Goal: Communication & Community: Connect with others

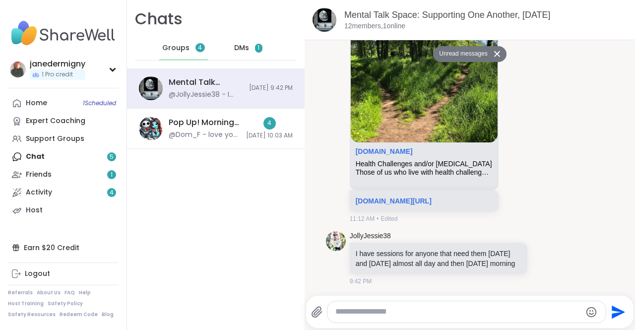
click at [69, 158] on div "Home 1 Scheduled Expert Coaching Support Groups Chat 5 Friends 1 Activity 4 Host" at bounding box center [63, 156] width 111 height 125
click at [240, 50] on span "DMs" at bounding box center [241, 48] width 15 height 10
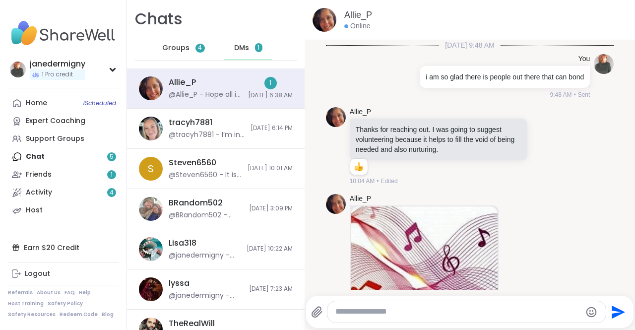
scroll to position [888, 0]
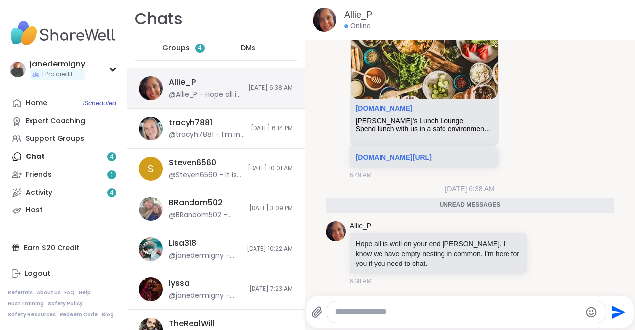
click at [194, 92] on div "@Allie_P - Hope all is well on your end [PERSON_NAME]. I know we have empty nes…" at bounding box center [205, 95] width 73 height 10
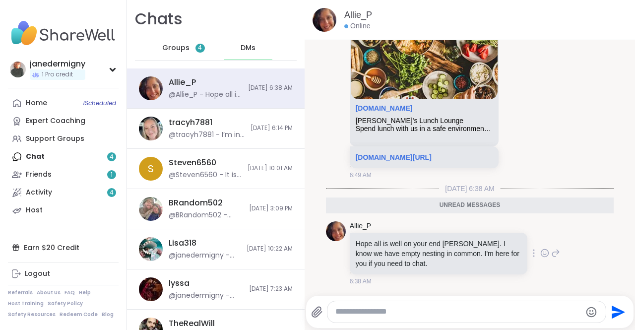
click at [540, 254] on icon at bounding box center [544, 253] width 9 height 10
click at [461, 241] on div "Select Reaction: Heart" at bounding box center [465, 237] width 9 height 9
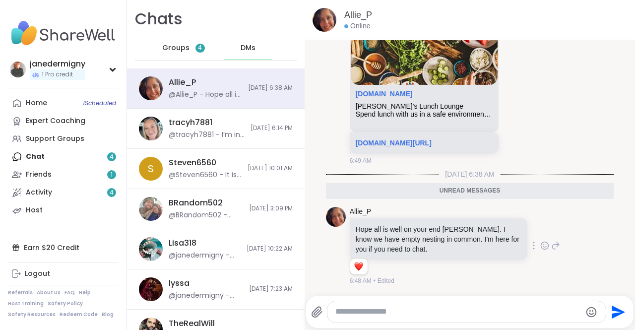
scroll to position [902, 0]
click at [421, 316] on textarea "Type your message" at bounding box center [457, 311] width 245 height 10
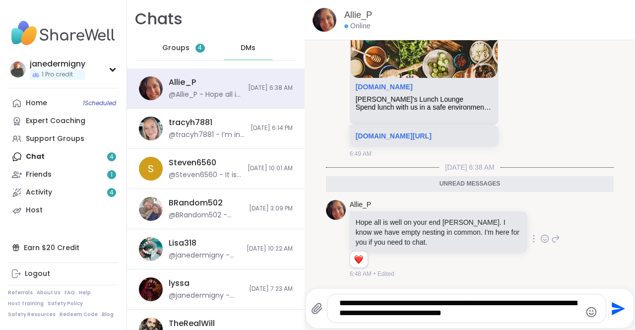
click at [411, 319] on div "**********" at bounding box center [466, 308] width 278 height 28
click at [508, 312] on textarea "**********" at bounding box center [458, 308] width 239 height 20
type textarea "**********"
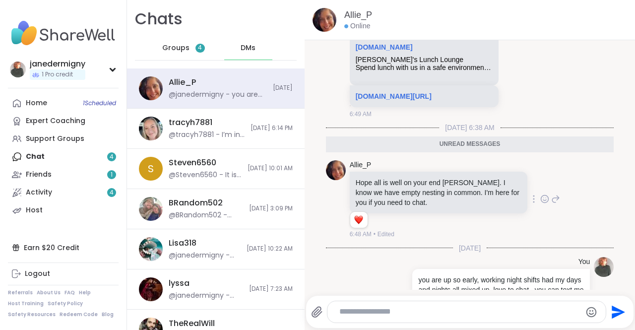
scroll to position [961, 0]
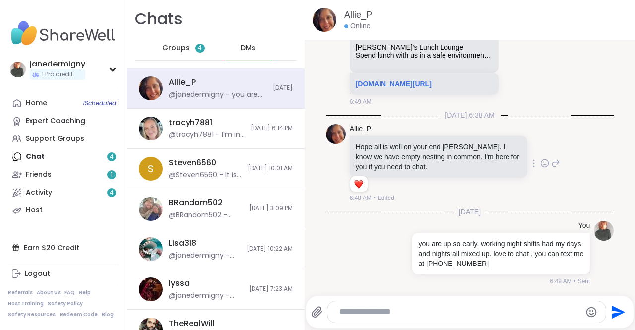
click at [180, 52] on span "Groups" at bounding box center [175, 48] width 27 height 10
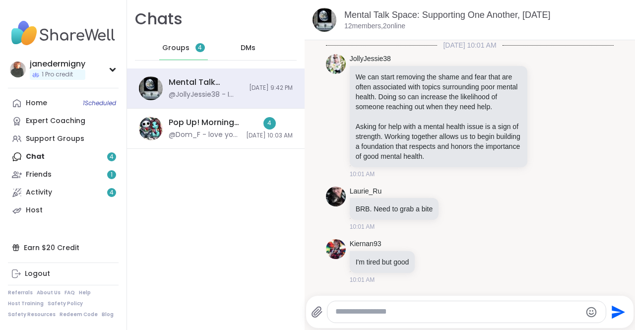
scroll to position [10634, 0]
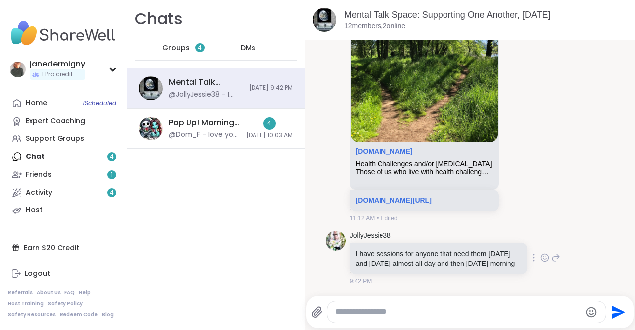
click at [335, 237] on img at bounding box center [336, 241] width 20 height 20
click at [353, 231] on link "JollyJessie38" at bounding box center [370, 236] width 41 height 10
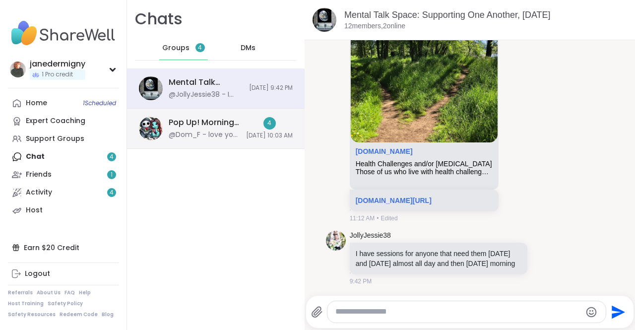
click at [177, 123] on div "Pop Up! Morning Session!, [DATE]" at bounding box center [204, 122] width 71 height 11
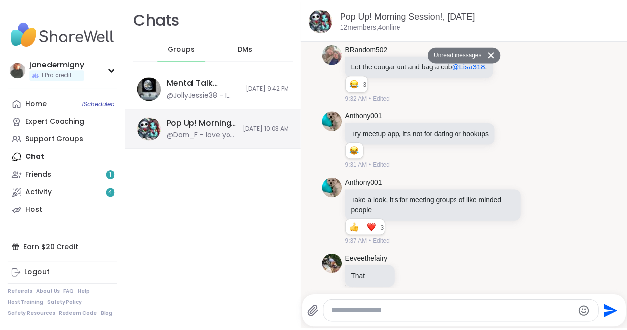
scroll to position [4712, 0]
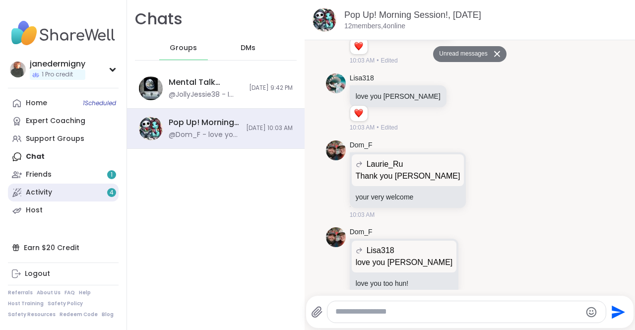
click at [36, 195] on div "Activity 4" at bounding box center [39, 192] width 26 height 10
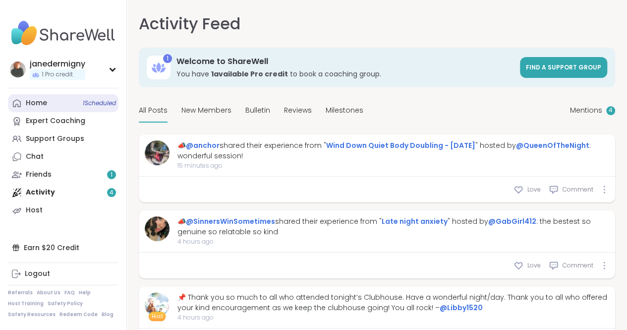
click at [39, 104] on div "Home 1 Scheduled" at bounding box center [36, 103] width 21 height 10
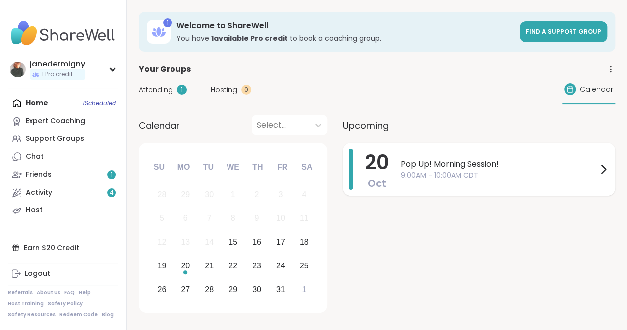
click at [604, 169] on icon at bounding box center [604, 169] width 12 height 12
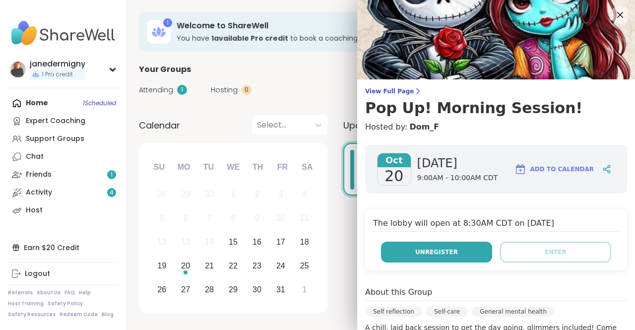
click at [439, 254] on span "Unregister" at bounding box center [436, 251] width 43 height 9
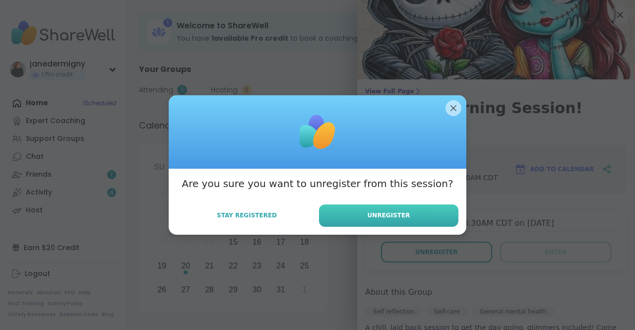
click at [389, 214] on span "Unregister" at bounding box center [388, 215] width 43 height 9
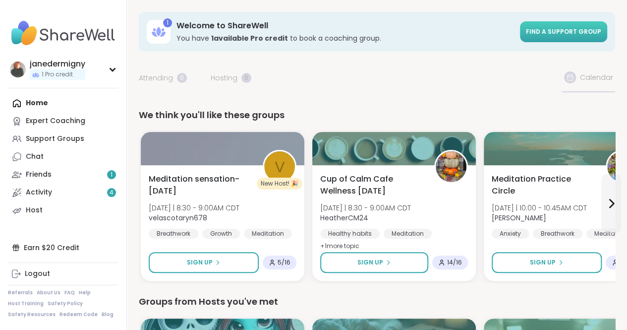
click at [575, 38] on link "Find a support group" at bounding box center [563, 31] width 87 height 21
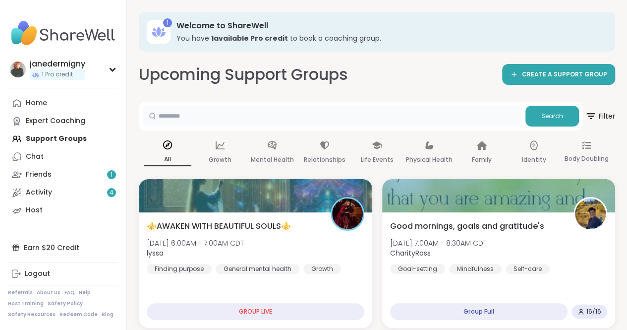
click at [419, 114] on input "text" at bounding box center [332, 116] width 379 height 20
type input "**********"
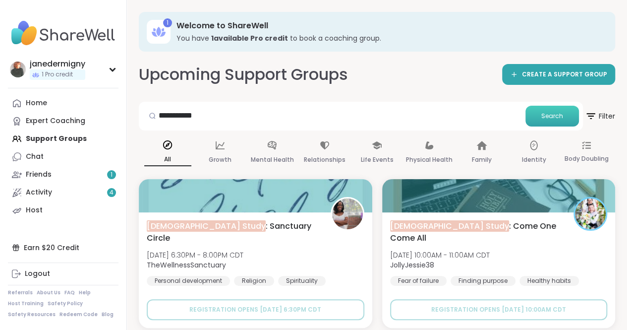
click at [554, 122] on button "Search" at bounding box center [553, 116] width 54 height 21
click at [35, 174] on div "Friends 1" at bounding box center [39, 175] width 26 height 10
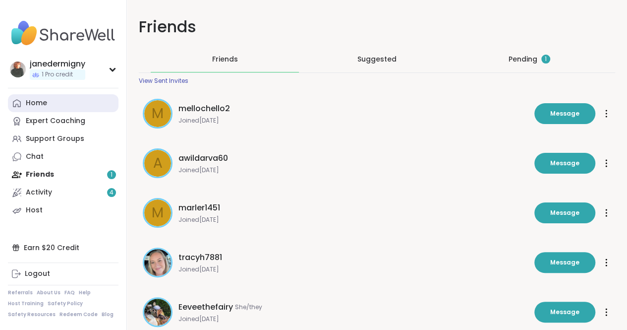
click at [33, 104] on div "Home" at bounding box center [36, 103] width 21 height 10
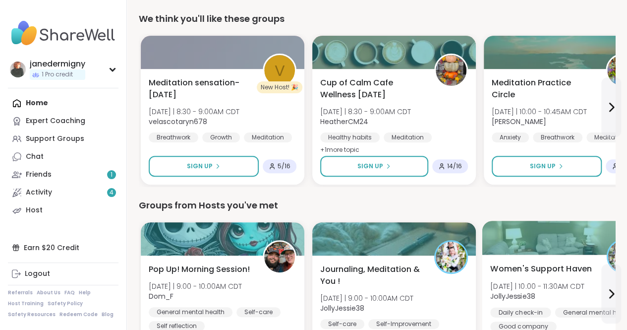
scroll to position [99, 0]
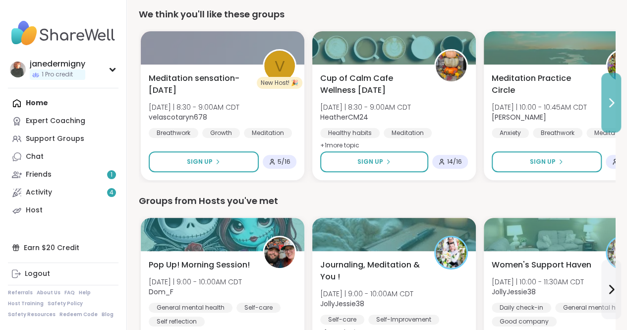
click at [611, 106] on icon at bounding box center [612, 103] width 4 height 8
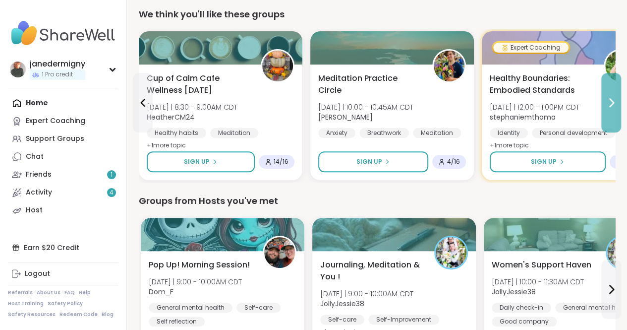
click at [611, 106] on icon at bounding box center [612, 103] width 4 height 8
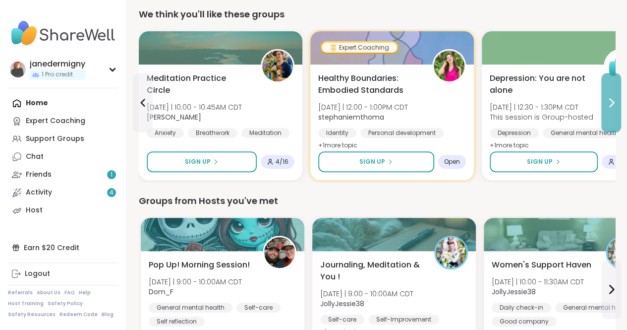
click at [611, 106] on icon at bounding box center [612, 103] width 4 height 8
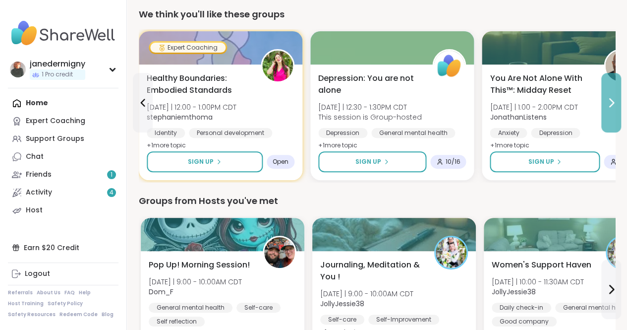
click at [611, 106] on icon at bounding box center [612, 103] width 4 height 8
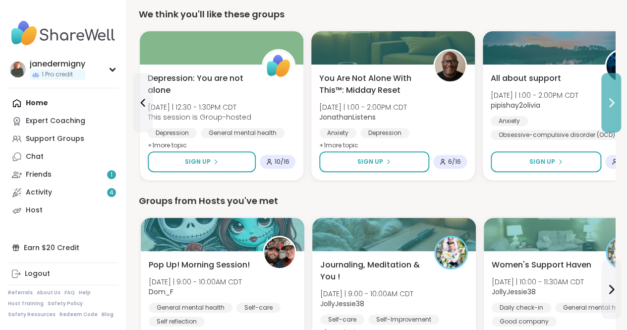
click at [611, 106] on icon at bounding box center [612, 103] width 4 height 8
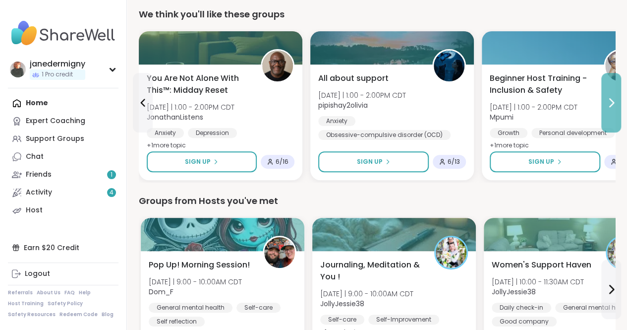
click at [611, 106] on icon at bounding box center [612, 103] width 4 height 8
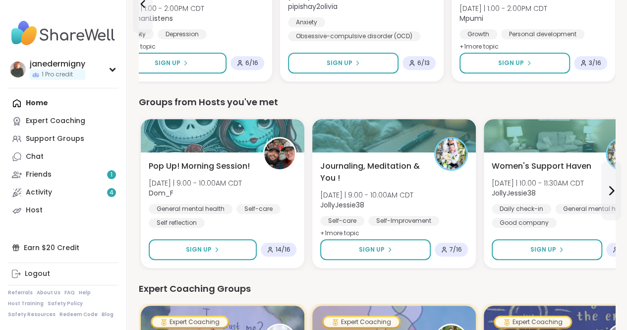
scroll to position [198, 0]
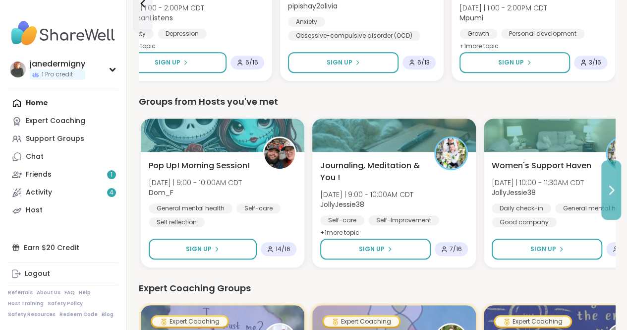
click at [615, 187] on icon at bounding box center [611, 190] width 12 height 12
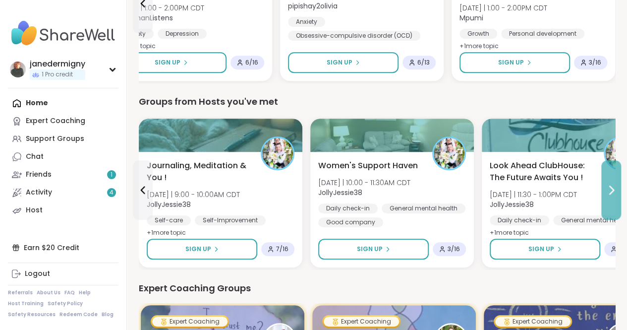
click at [615, 187] on icon at bounding box center [611, 190] width 12 height 12
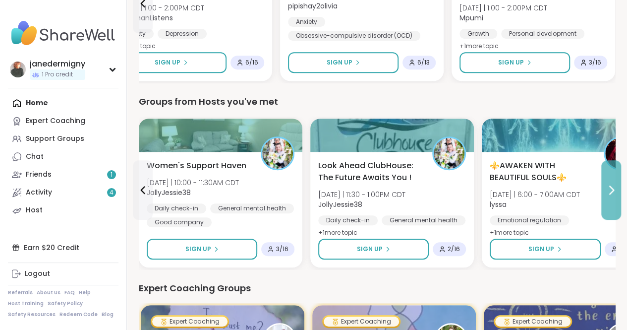
click at [615, 187] on icon at bounding box center [611, 190] width 12 height 12
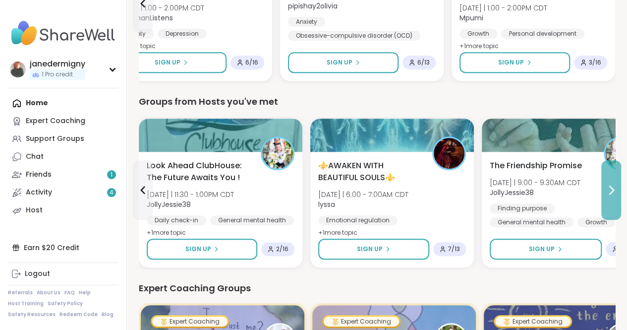
click at [615, 187] on icon at bounding box center [611, 190] width 12 height 12
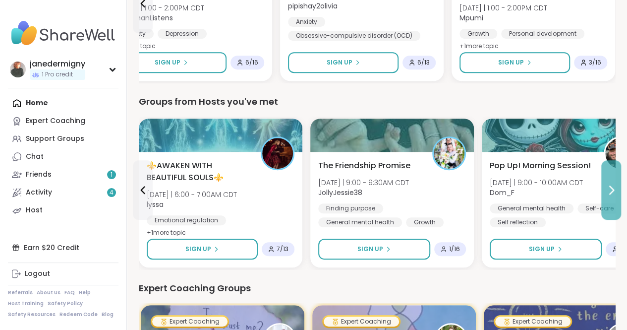
click at [613, 185] on icon at bounding box center [611, 190] width 12 height 12
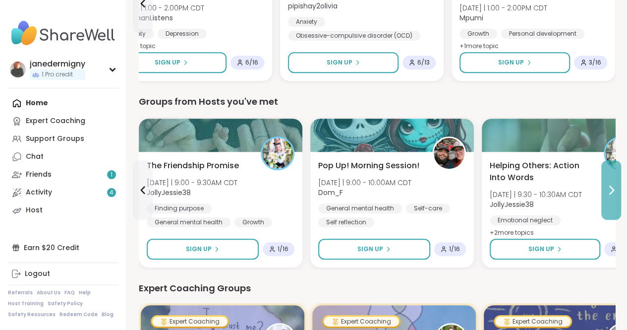
click at [613, 185] on icon at bounding box center [611, 190] width 12 height 12
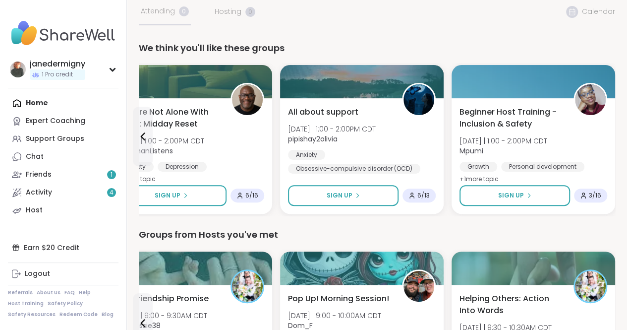
scroll to position [50, 0]
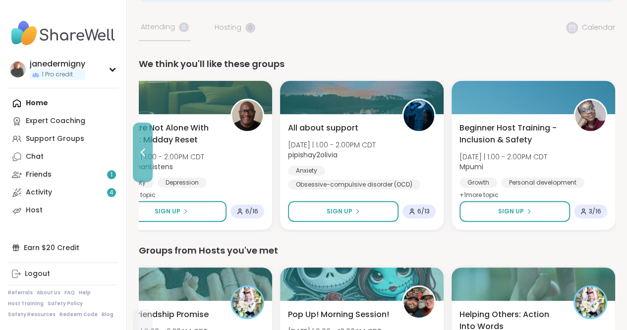
click at [147, 151] on icon at bounding box center [143, 152] width 12 height 12
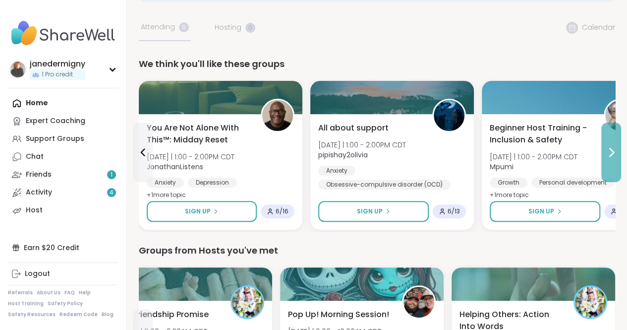
click at [613, 150] on icon at bounding box center [612, 152] width 4 height 8
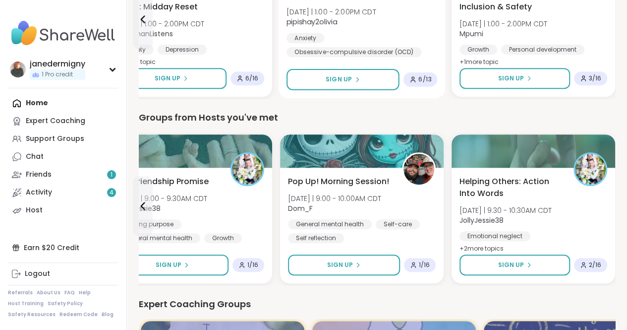
scroll to position [198, 0]
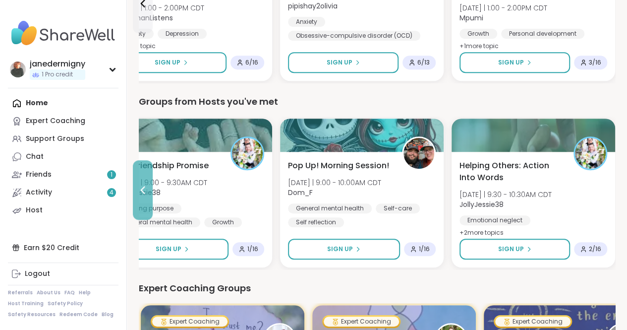
click at [147, 190] on icon at bounding box center [143, 190] width 12 height 12
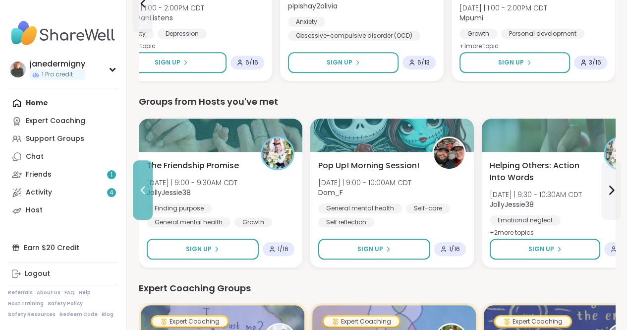
click at [146, 188] on icon at bounding box center [143, 190] width 12 height 12
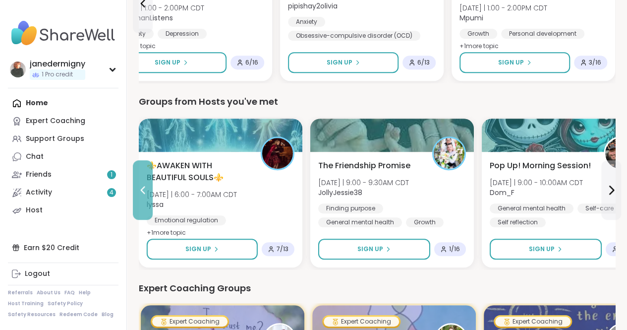
click at [145, 186] on icon at bounding box center [143, 190] width 12 height 12
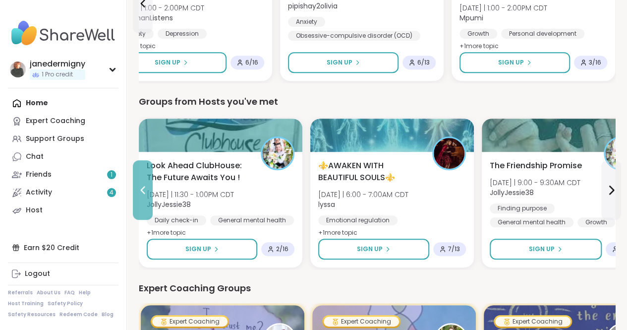
click at [145, 186] on icon at bounding box center [143, 190] width 12 height 12
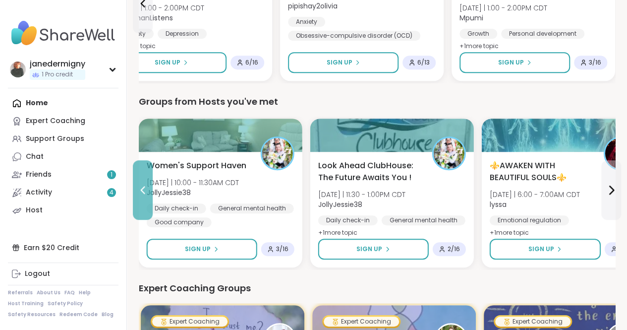
click at [145, 186] on icon at bounding box center [143, 190] width 12 height 12
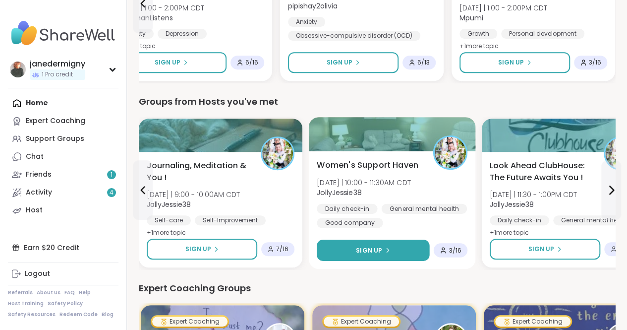
click at [380, 246] on span "Sign Up" at bounding box center [369, 249] width 26 height 9
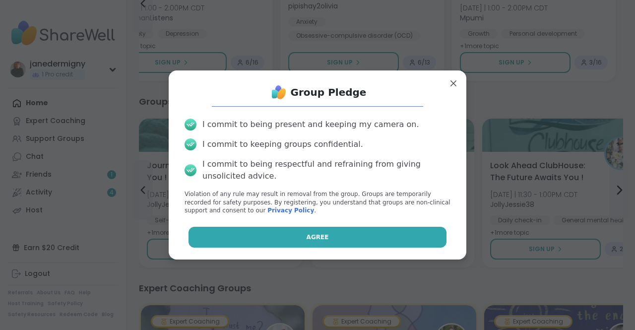
click at [350, 234] on button "Agree" at bounding box center [317, 237] width 258 height 21
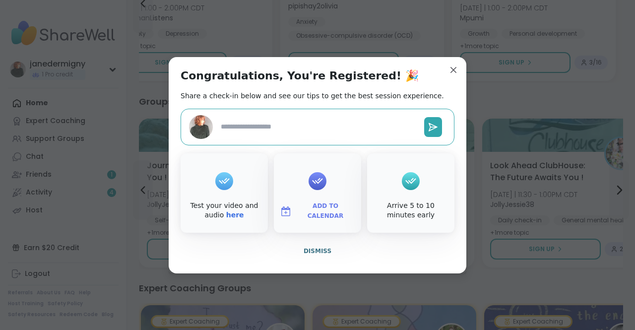
type textarea "*"
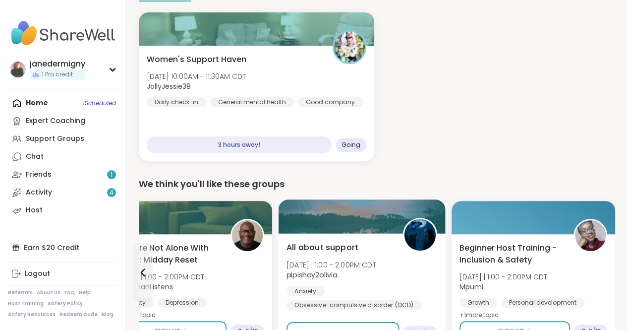
scroll to position [99, 0]
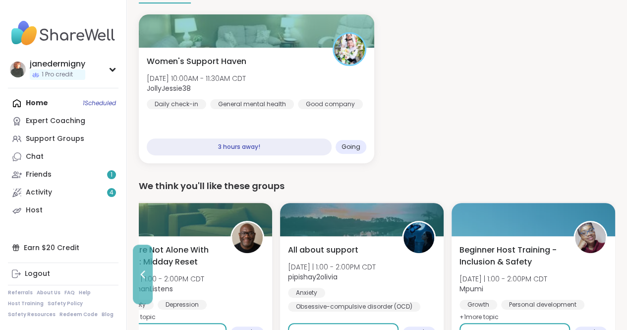
click at [142, 274] on icon at bounding box center [143, 274] width 12 height 12
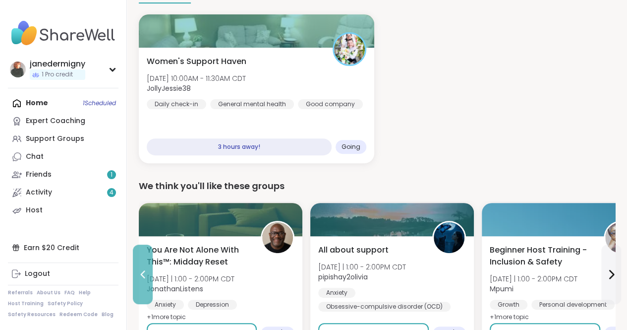
click at [142, 274] on icon at bounding box center [143, 274] width 12 height 12
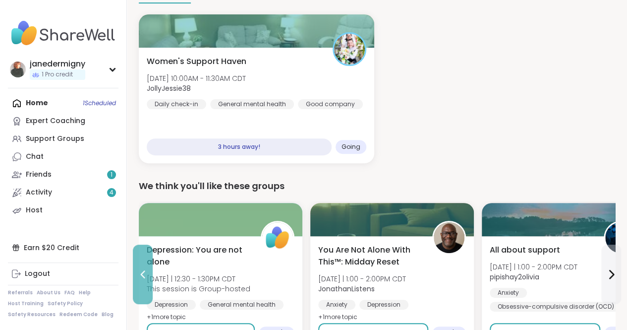
click at [146, 276] on icon at bounding box center [143, 274] width 12 height 12
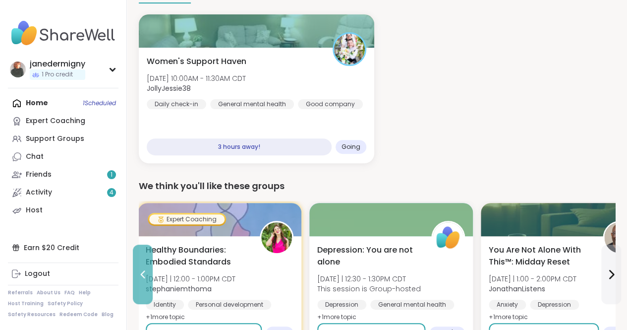
click at [146, 276] on icon at bounding box center [143, 274] width 12 height 12
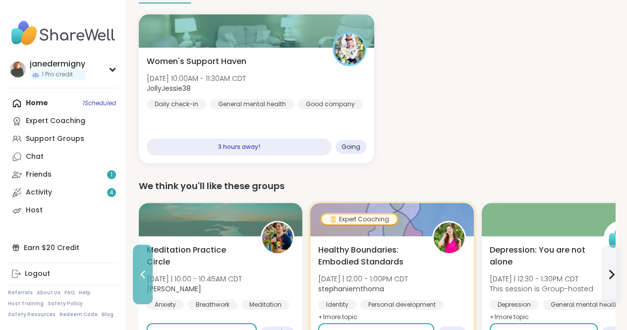
click at [146, 276] on icon at bounding box center [143, 274] width 12 height 12
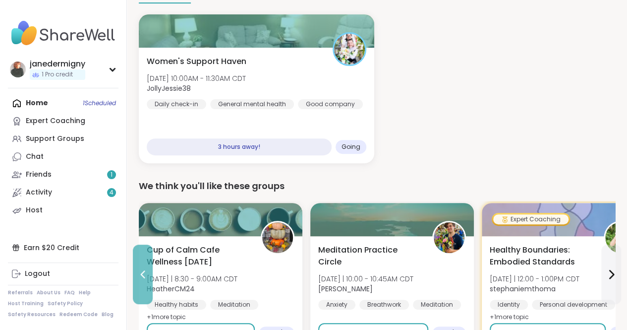
click at [146, 276] on icon at bounding box center [143, 274] width 12 height 12
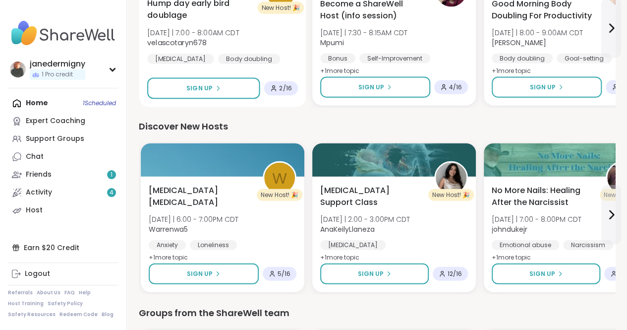
scroll to position [1141, 0]
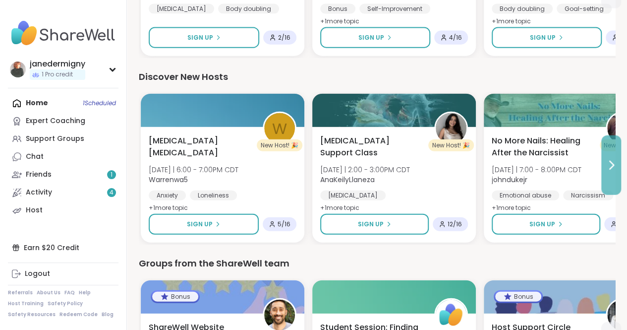
click at [611, 164] on icon at bounding box center [611, 165] width 12 height 12
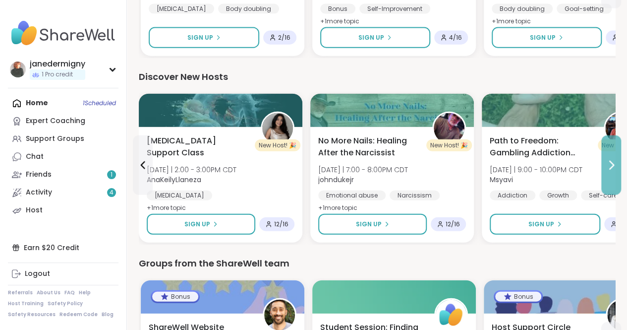
click at [611, 164] on icon at bounding box center [611, 165] width 12 height 12
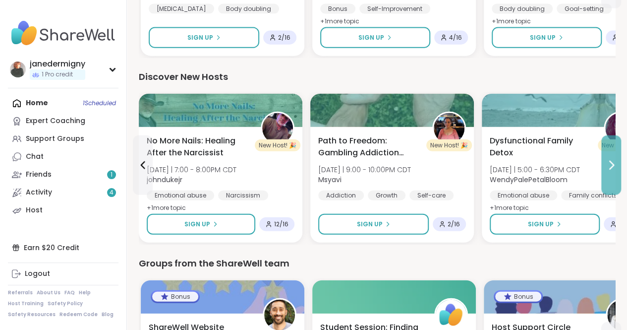
click at [611, 164] on icon at bounding box center [611, 165] width 12 height 12
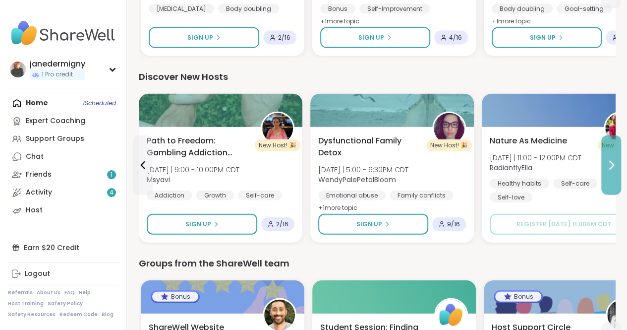
click at [611, 164] on icon at bounding box center [611, 165] width 12 height 12
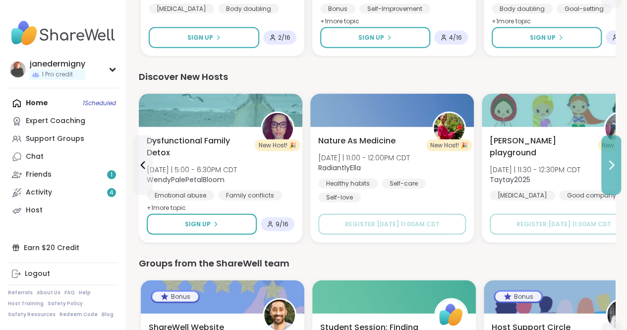
click at [611, 164] on icon at bounding box center [611, 165] width 12 height 12
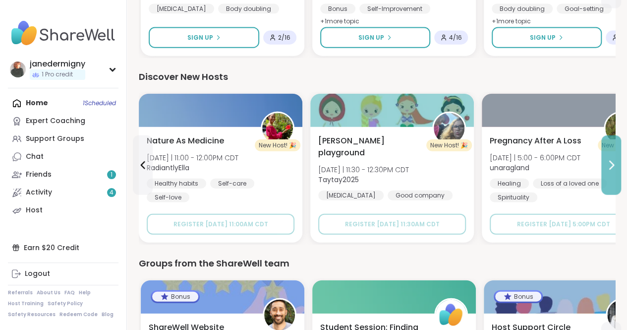
click at [611, 164] on icon at bounding box center [611, 165] width 12 height 12
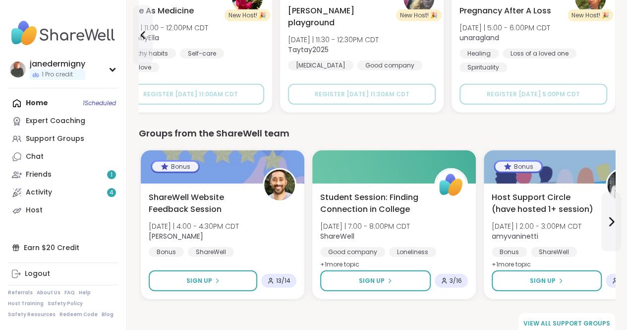
scroll to position [1284, 0]
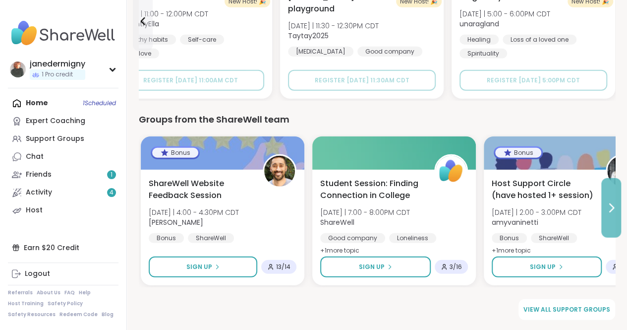
click at [610, 209] on icon at bounding box center [611, 208] width 12 height 12
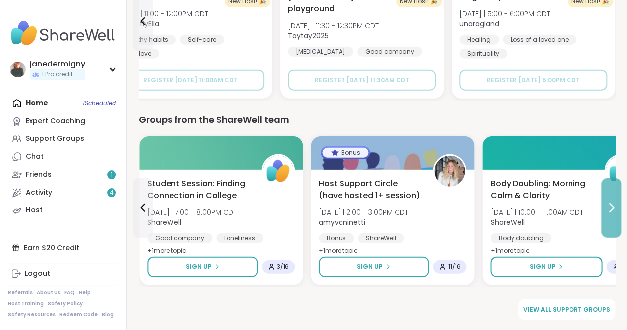
click at [610, 209] on icon at bounding box center [611, 208] width 12 height 12
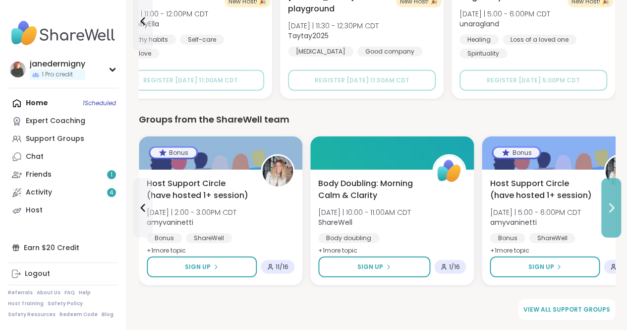
click at [610, 209] on icon at bounding box center [611, 208] width 12 height 12
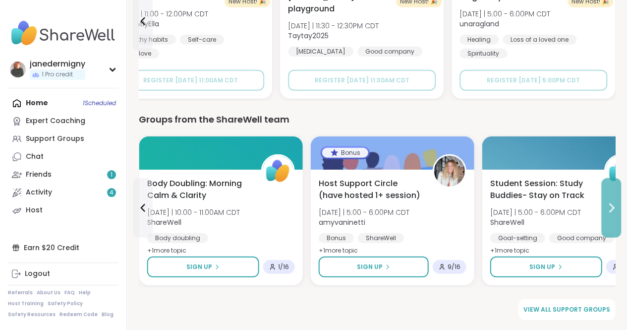
click at [610, 209] on icon at bounding box center [611, 208] width 12 height 12
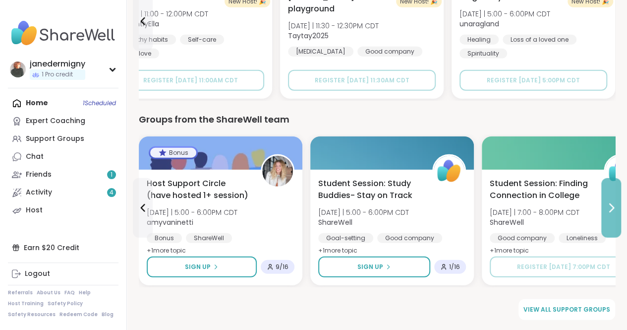
click at [610, 209] on icon at bounding box center [611, 208] width 12 height 12
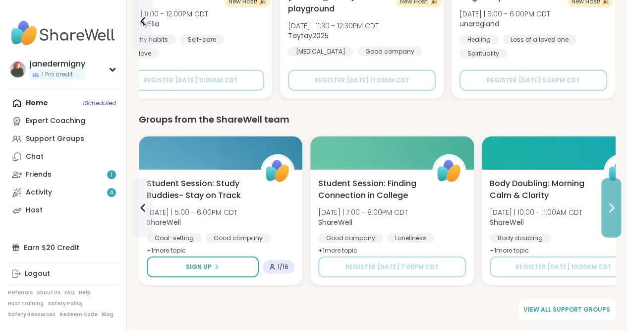
click at [610, 209] on icon at bounding box center [611, 208] width 12 height 12
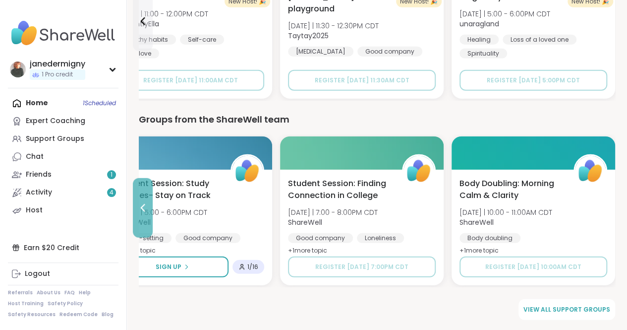
click at [147, 210] on icon at bounding box center [143, 208] width 12 height 12
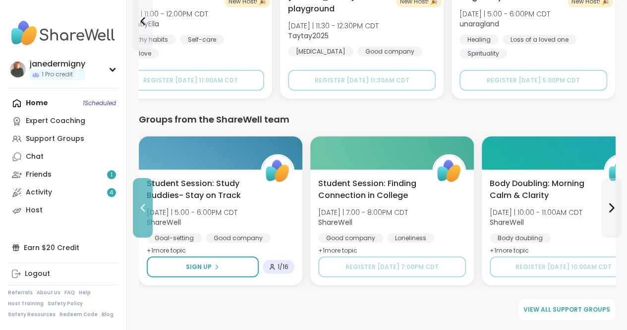
click at [147, 209] on icon at bounding box center [143, 208] width 12 height 12
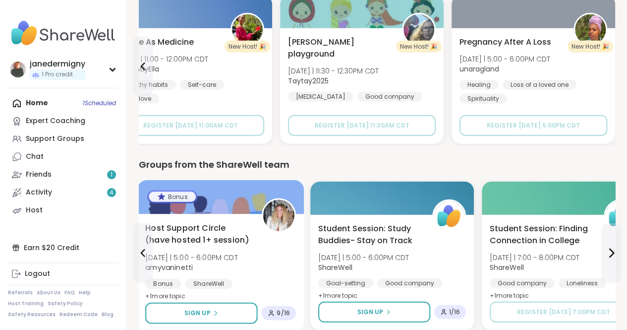
scroll to position [1185, 0]
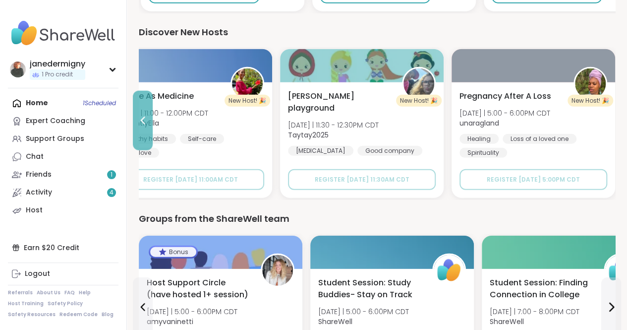
click at [146, 117] on icon at bounding box center [143, 121] width 12 height 12
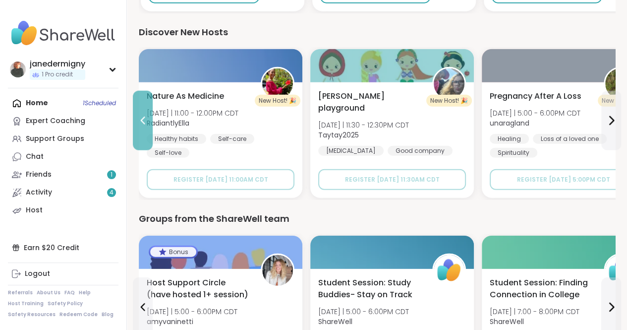
click at [146, 117] on icon at bounding box center [143, 121] width 12 height 12
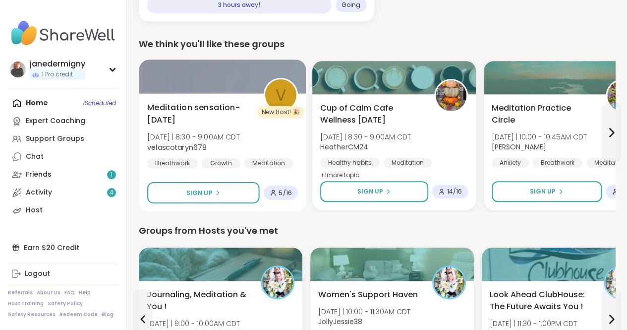
scroll to position [342, 0]
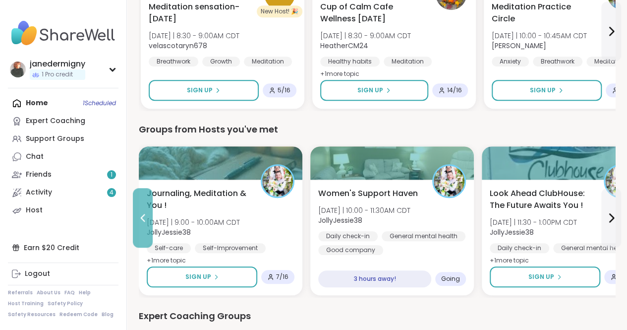
click at [142, 214] on icon at bounding box center [143, 218] width 12 height 12
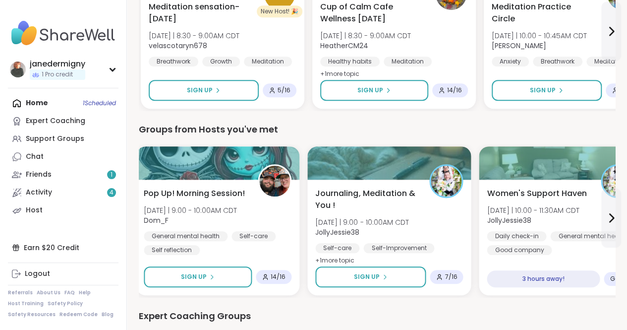
click at [142, 214] on div "Pop Up! Morning Session! [DATE] | 9:00 - 10:00AM CDT Dom_F General mental healt…" at bounding box center [218, 238] width 164 height 116
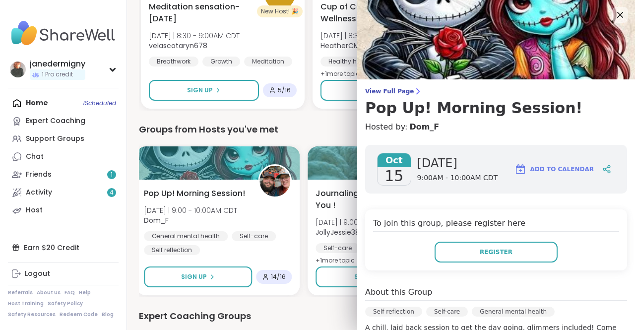
click at [612, 10] on img at bounding box center [496, 39] width 278 height 79
click at [613, 14] on icon at bounding box center [619, 14] width 12 height 12
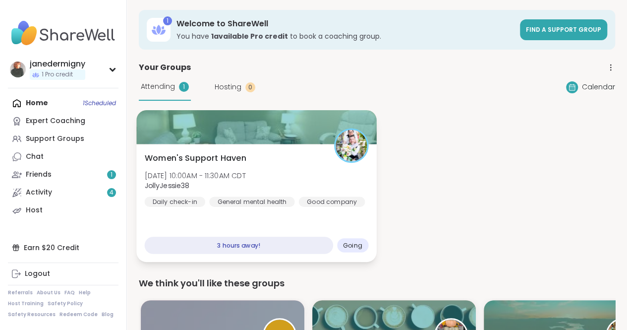
scroll to position [0, 0]
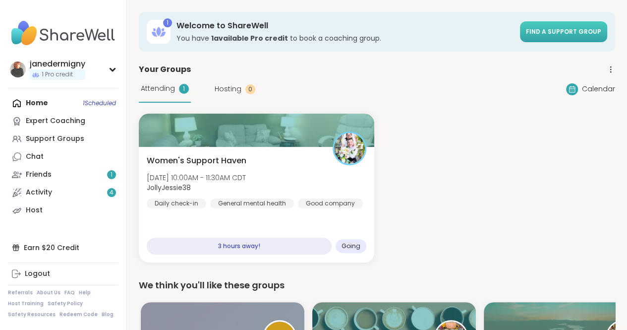
click at [553, 32] on span "Find a support group" at bounding box center [563, 31] width 75 height 8
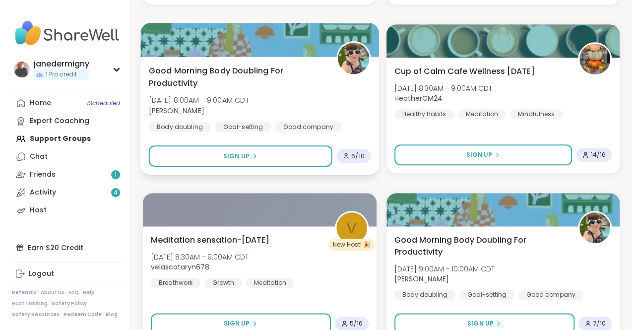
scroll to position [545, 0]
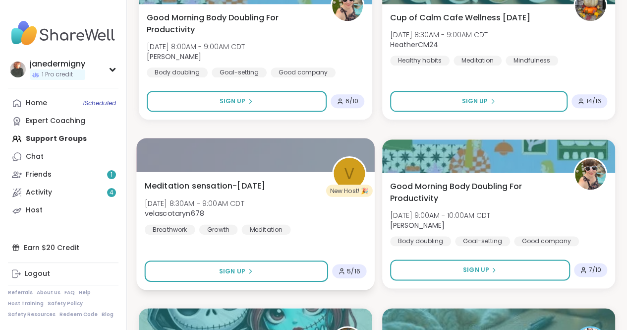
click at [197, 215] on b "velascotaryn678" at bounding box center [175, 213] width 60 height 10
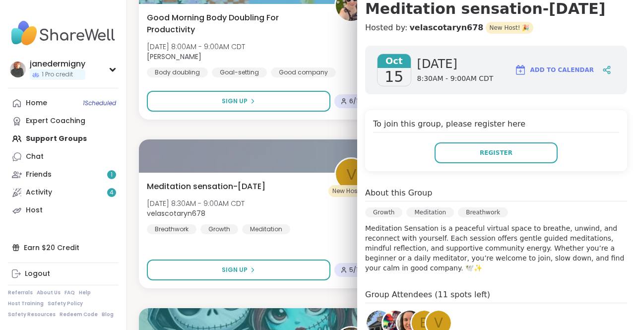
scroll to position [149, 0]
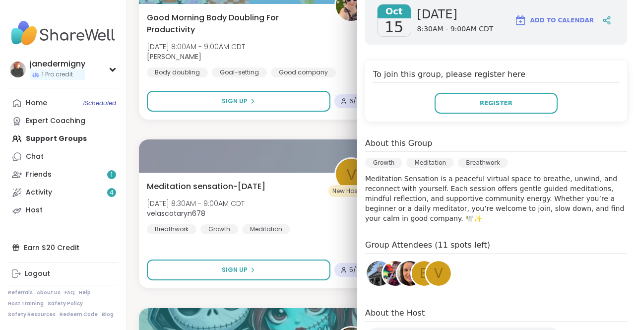
click at [369, 274] on img at bounding box center [378, 273] width 25 height 25
click at [384, 271] on img at bounding box center [395, 273] width 25 height 25
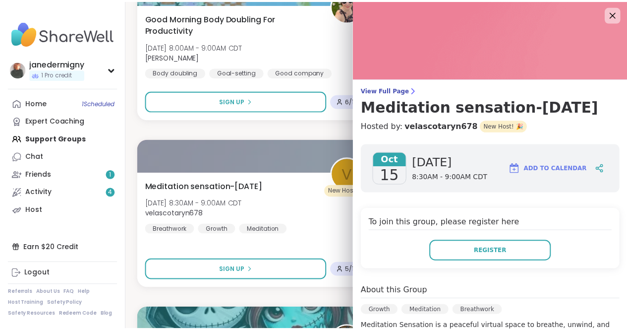
scroll to position [0, 0]
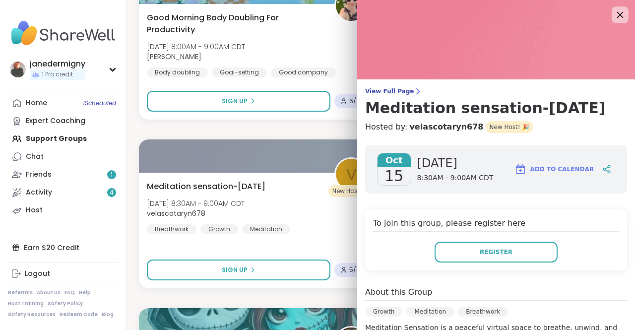
click at [611, 9] on div at bounding box center [619, 14] width 17 height 17
click at [613, 13] on icon at bounding box center [619, 14] width 12 height 12
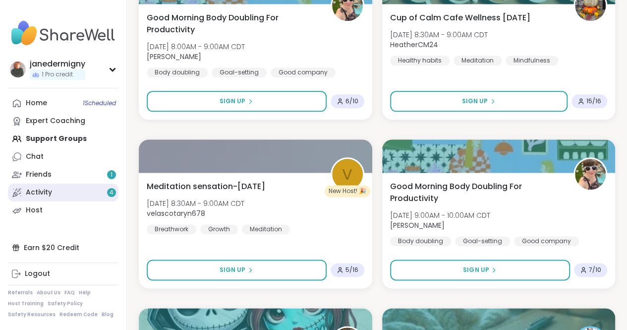
click at [51, 194] on div "Activity 4" at bounding box center [39, 192] width 26 height 10
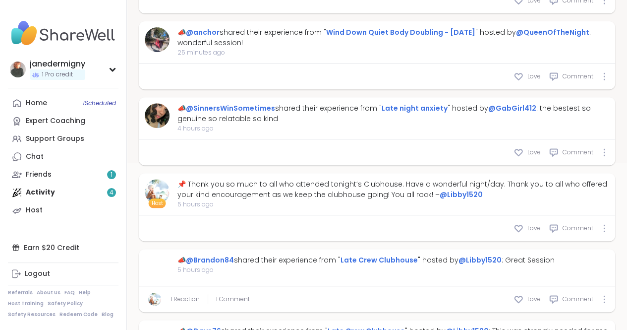
scroll to position [198, 0]
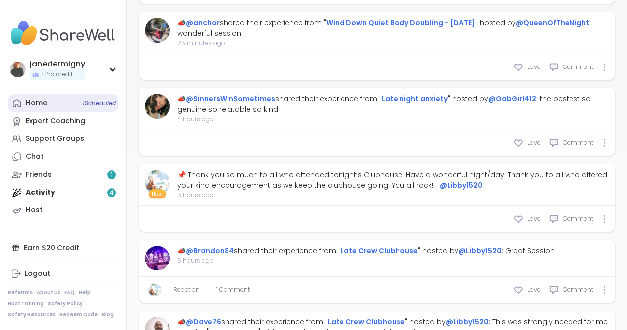
click at [97, 102] on span "1 Scheduled" at bounding box center [99, 103] width 33 height 8
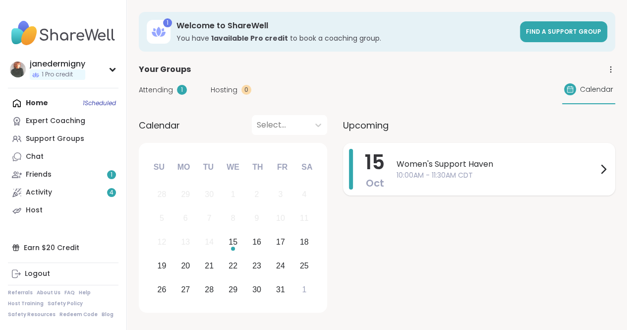
click at [404, 170] on span "10:00AM - 11:30AM CDT" at bounding box center [497, 175] width 201 height 10
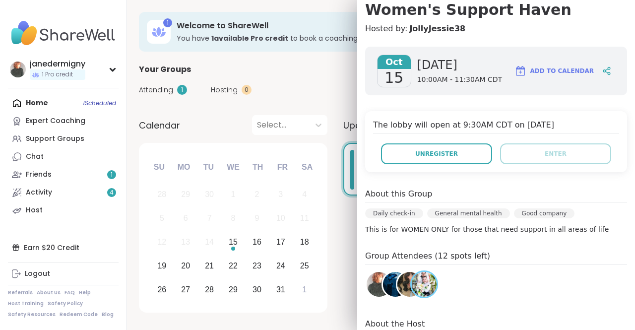
scroll to position [99, 0]
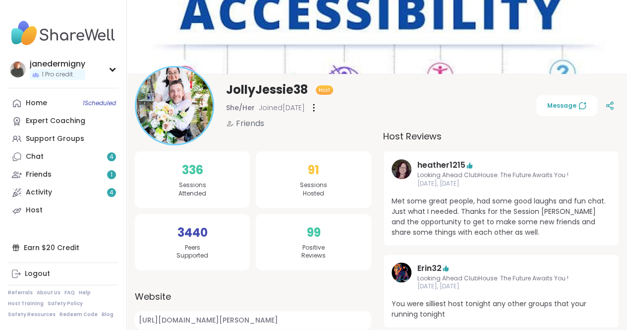
scroll to position [50, 0]
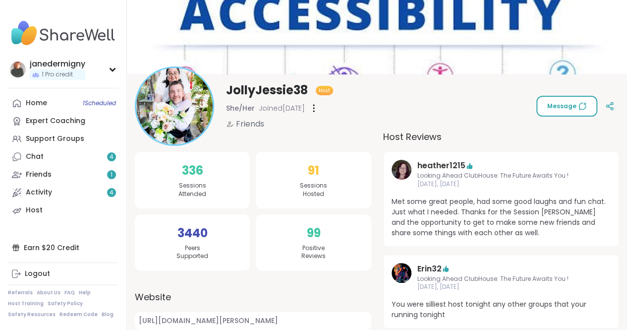
click at [562, 105] on span "Message" at bounding box center [566, 106] width 39 height 9
